Goal: Information Seeking & Learning: Find specific fact

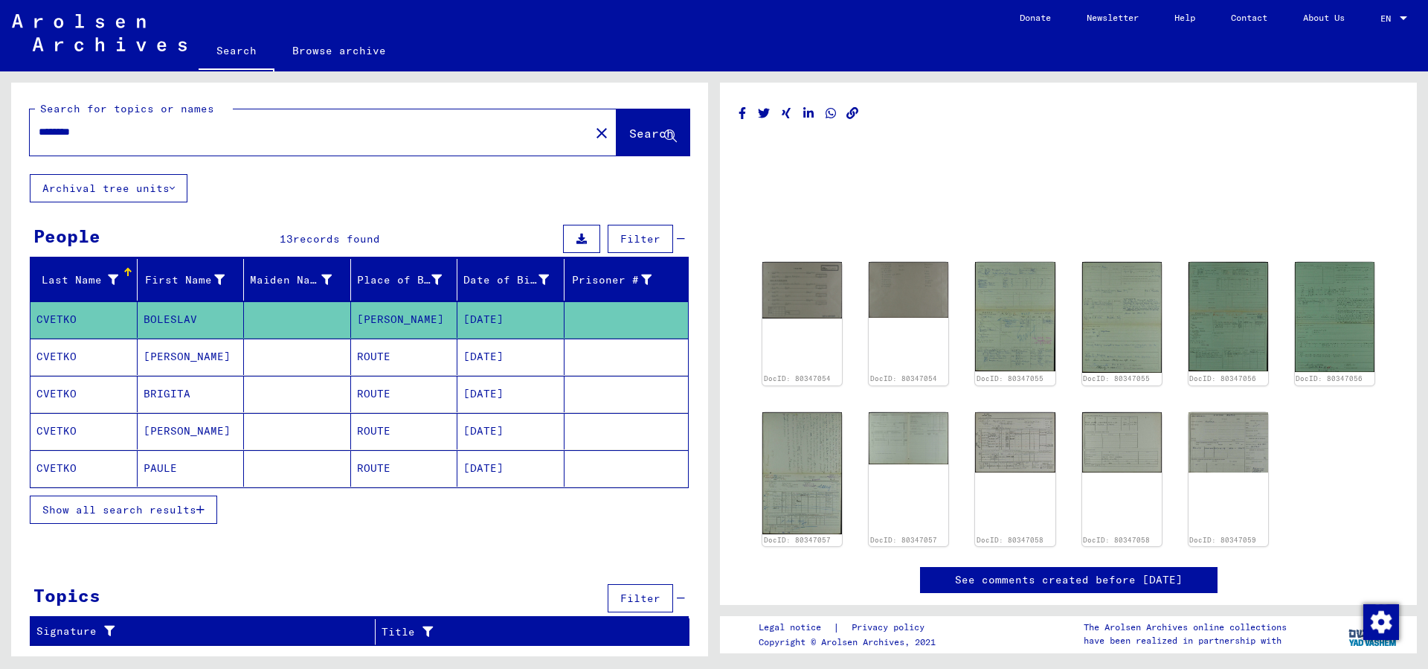
click at [742, 242] on mat-grid-list at bounding box center [1068, 222] width 660 height 67
click at [1365, 486] on div "DocID: 80347054 DocID: 80347054 DocID: 80347055 DocID: 80347055 DocID: 80347056…" at bounding box center [1068, 404] width 624 height 296
click at [1342, 309] on img at bounding box center [1335, 316] width 84 height 115
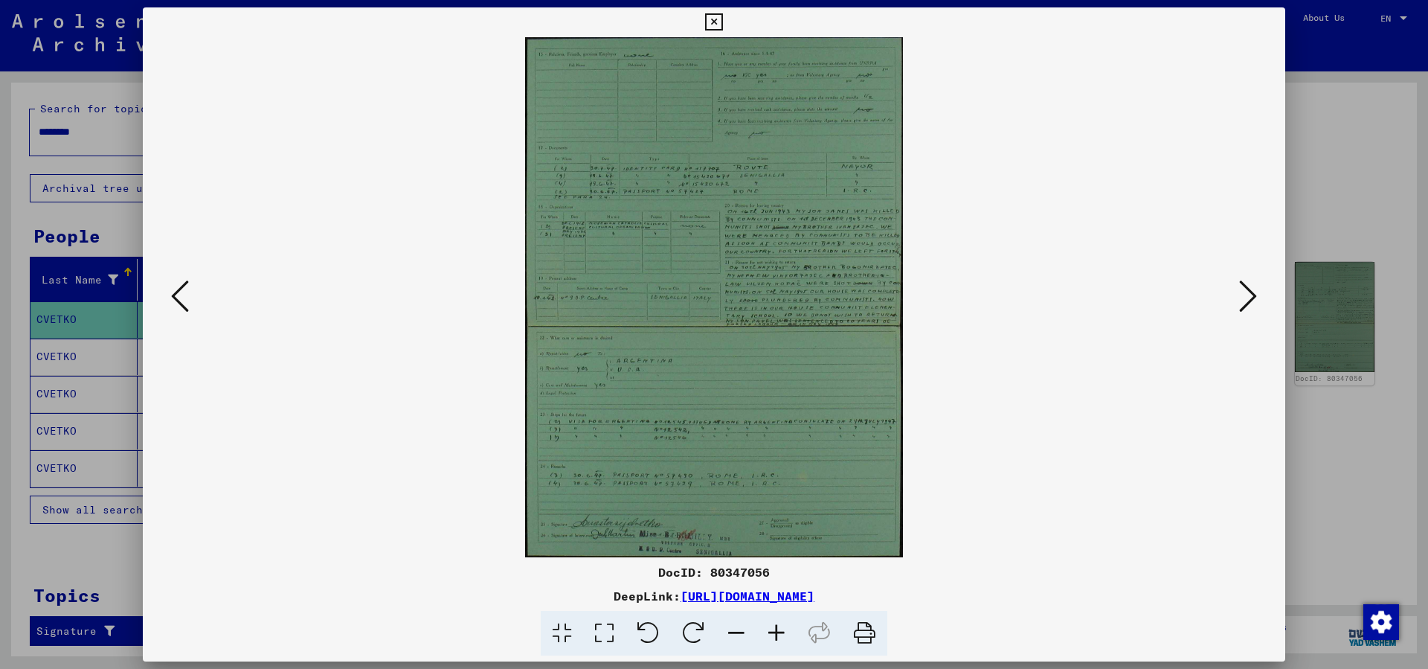
click at [867, 634] on icon at bounding box center [864, 633] width 45 height 45
drag, startPoint x: 781, startPoint y: 570, endPoint x: 656, endPoint y: 579, distance: 125.3
click at [656, 579] on div "DocID: 80347056" at bounding box center [714, 572] width 1142 height 18
copy div "DocID: 80347056"
click at [1120, 589] on div "DeepLink: [URL][DOMAIN_NAME]" at bounding box center [714, 596] width 1142 height 18
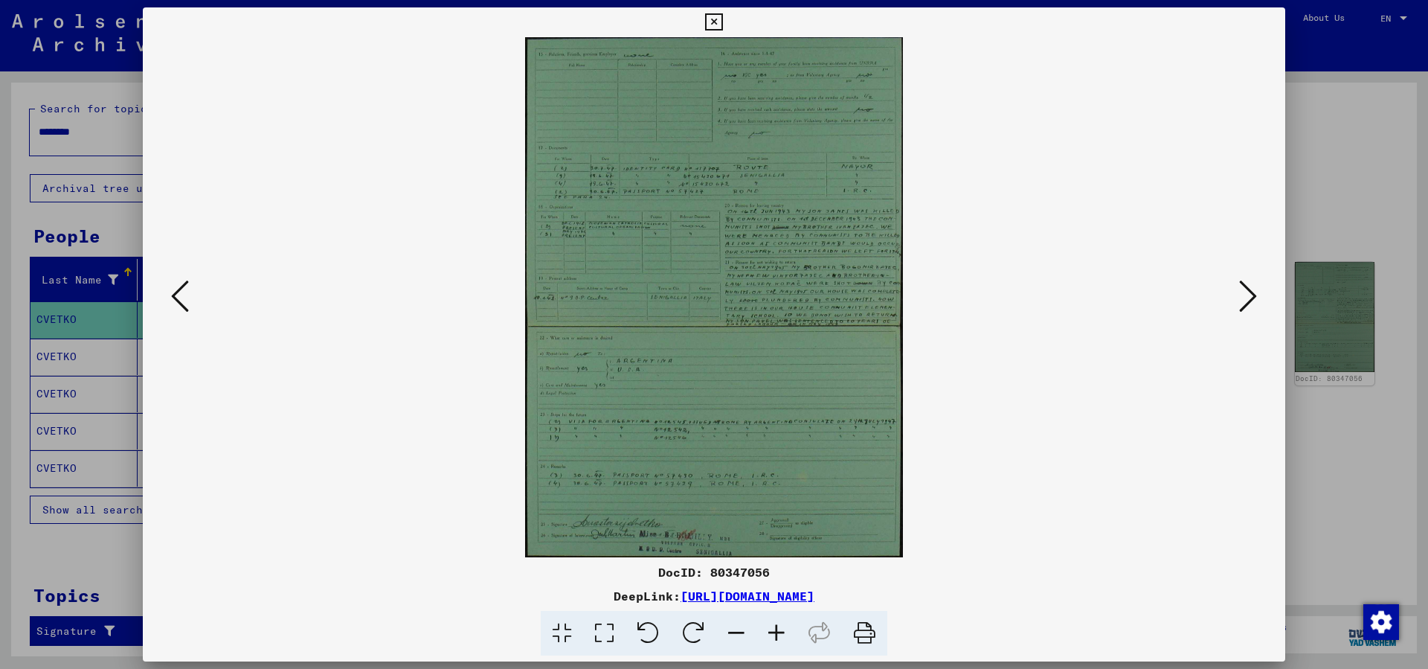
click at [814, 593] on link "[URL][DOMAIN_NAME]" at bounding box center [747, 595] width 134 height 15
click at [180, 303] on icon at bounding box center [180, 296] width 18 height 36
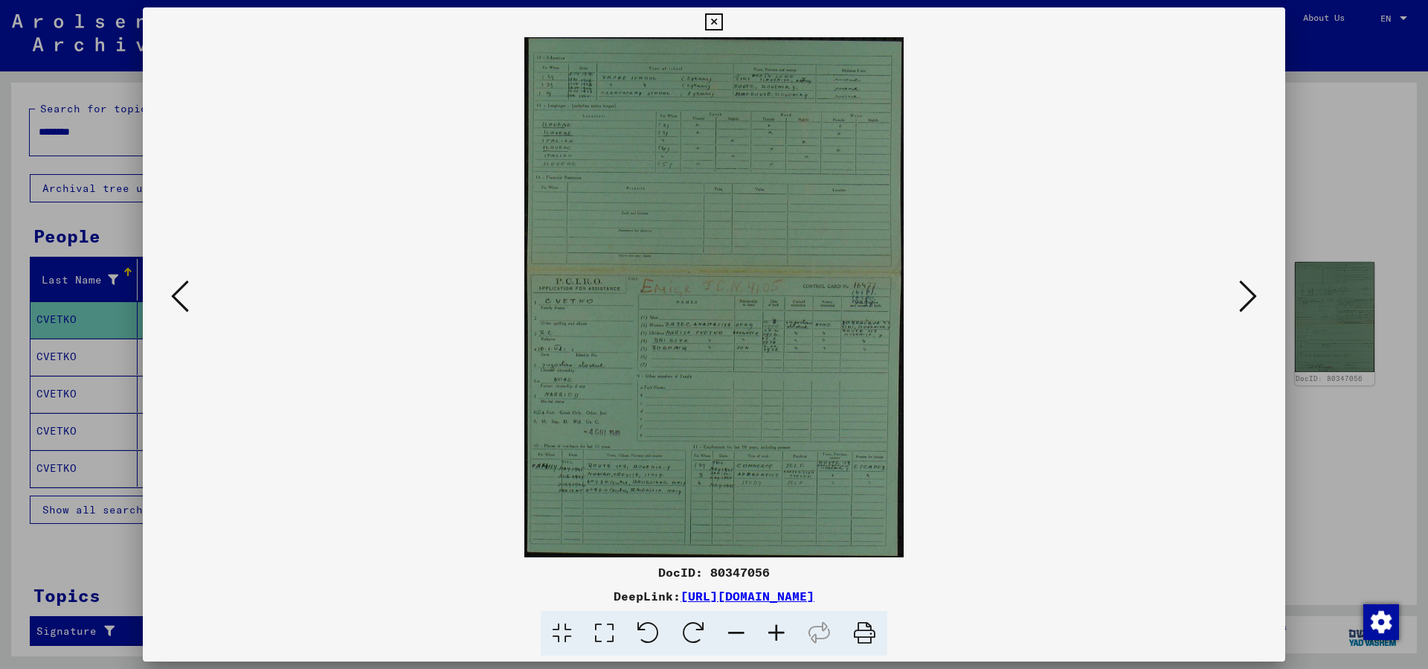
click at [722, 18] on icon at bounding box center [713, 22] width 17 height 18
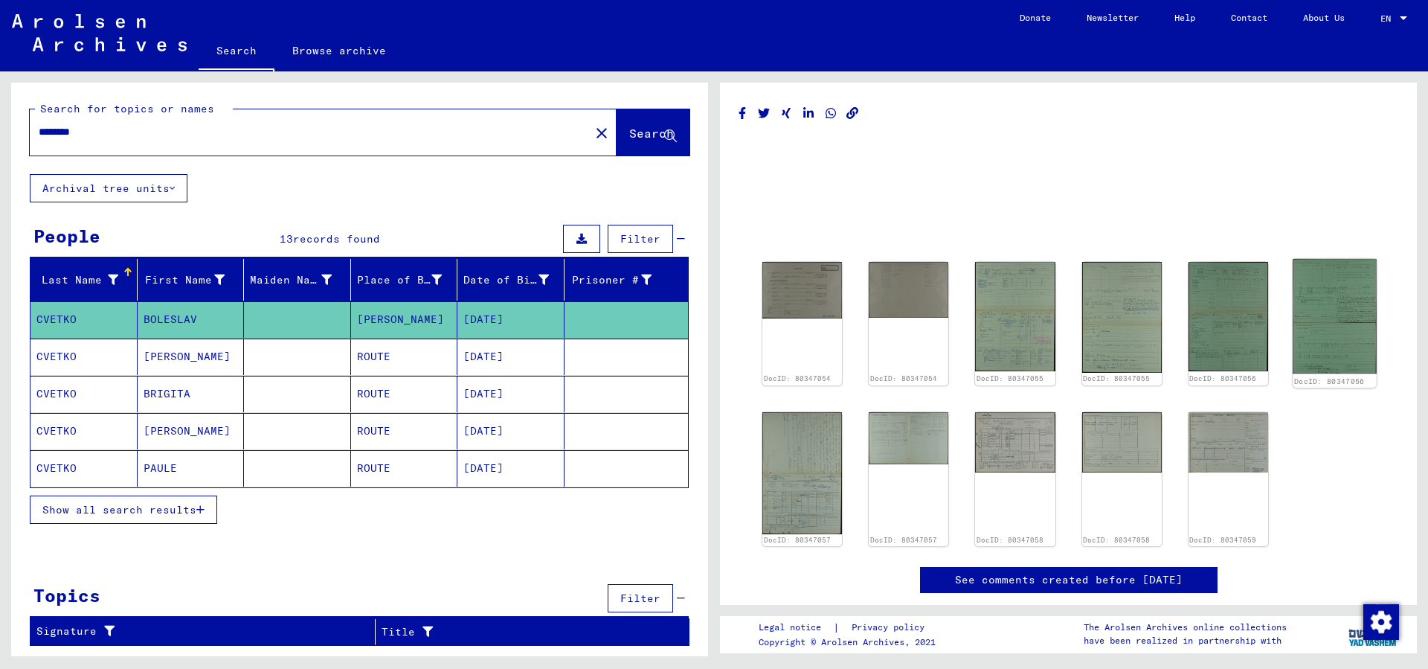
click at [1334, 379] on link "DocID: 80347056" at bounding box center [1329, 381] width 71 height 9
